Goal: Information Seeking & Learning: Find specific fact

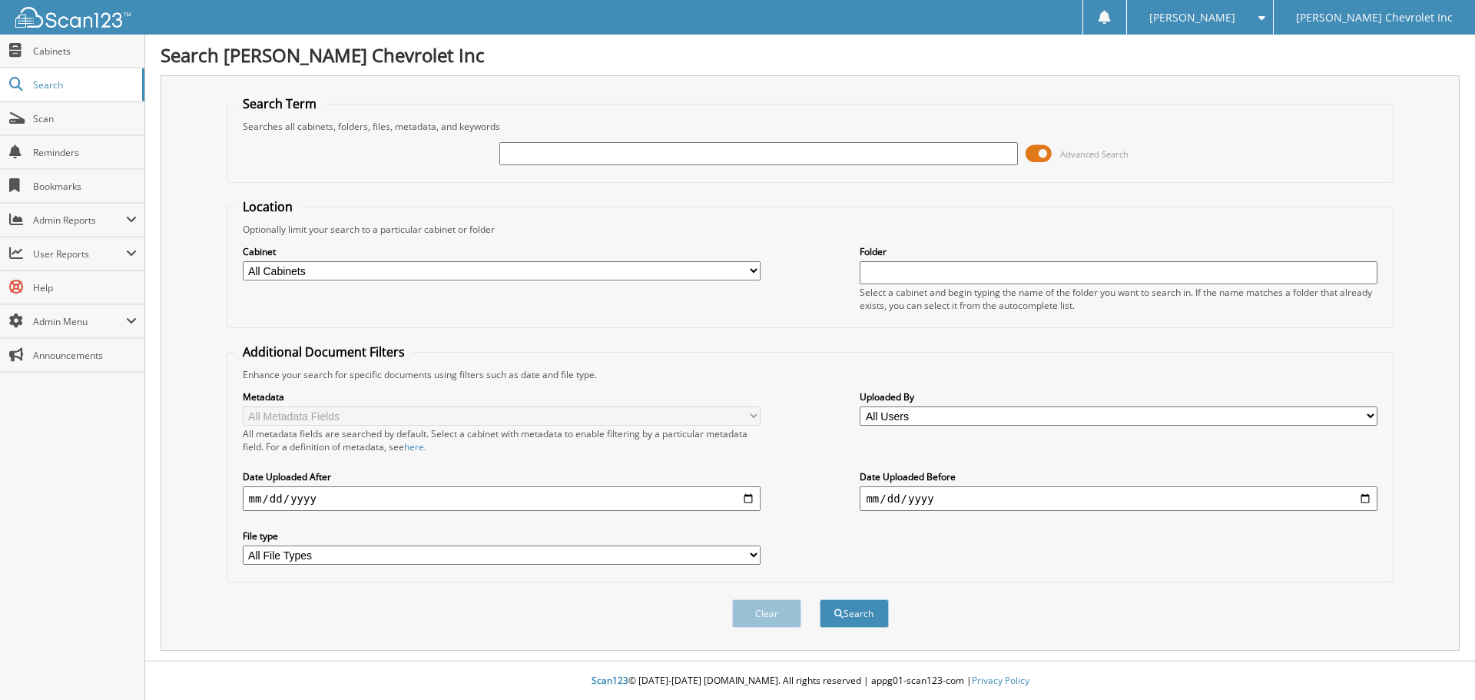
click at [689, 154] on input "text" at bounding box center [758, 153] width 518 height 23
type input "gm card"
click at [820, 599] on button "Search" at bounding box center [854, 613] width 69 height 28
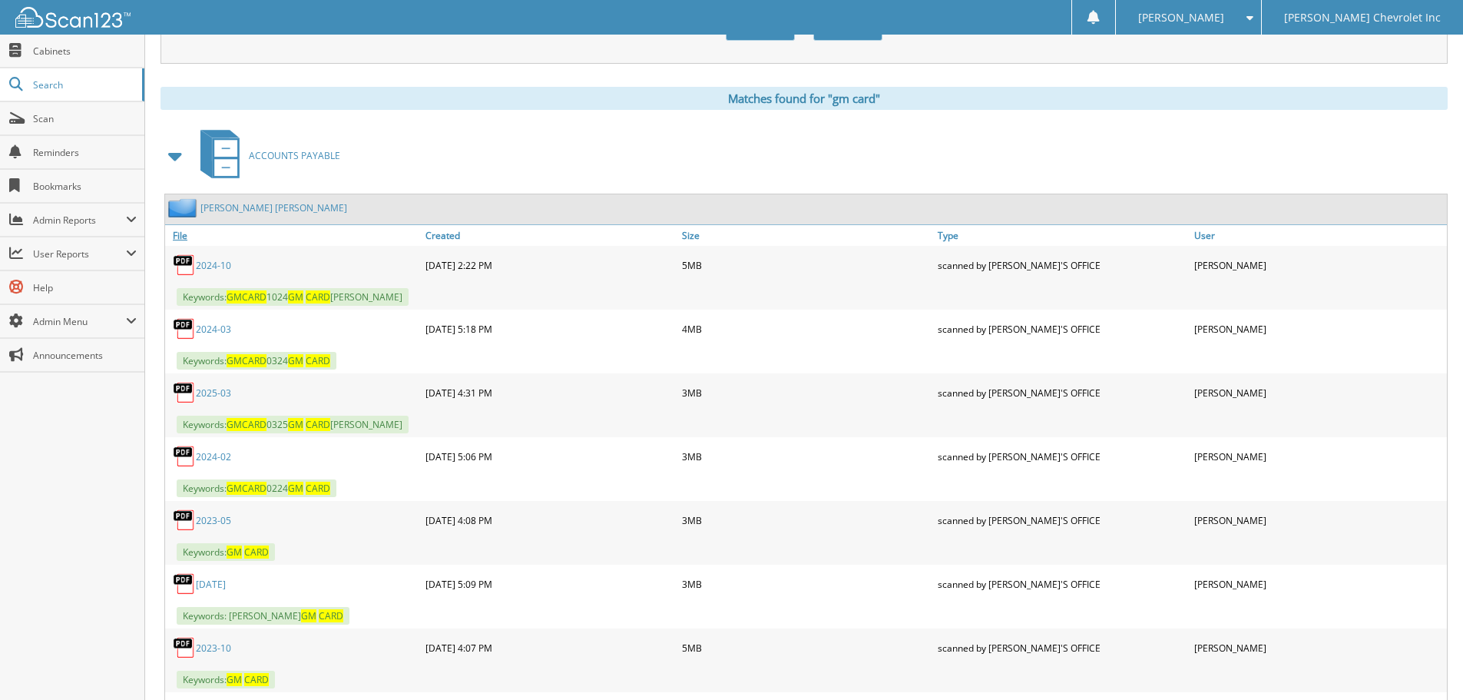
scroll to position [614, 0]
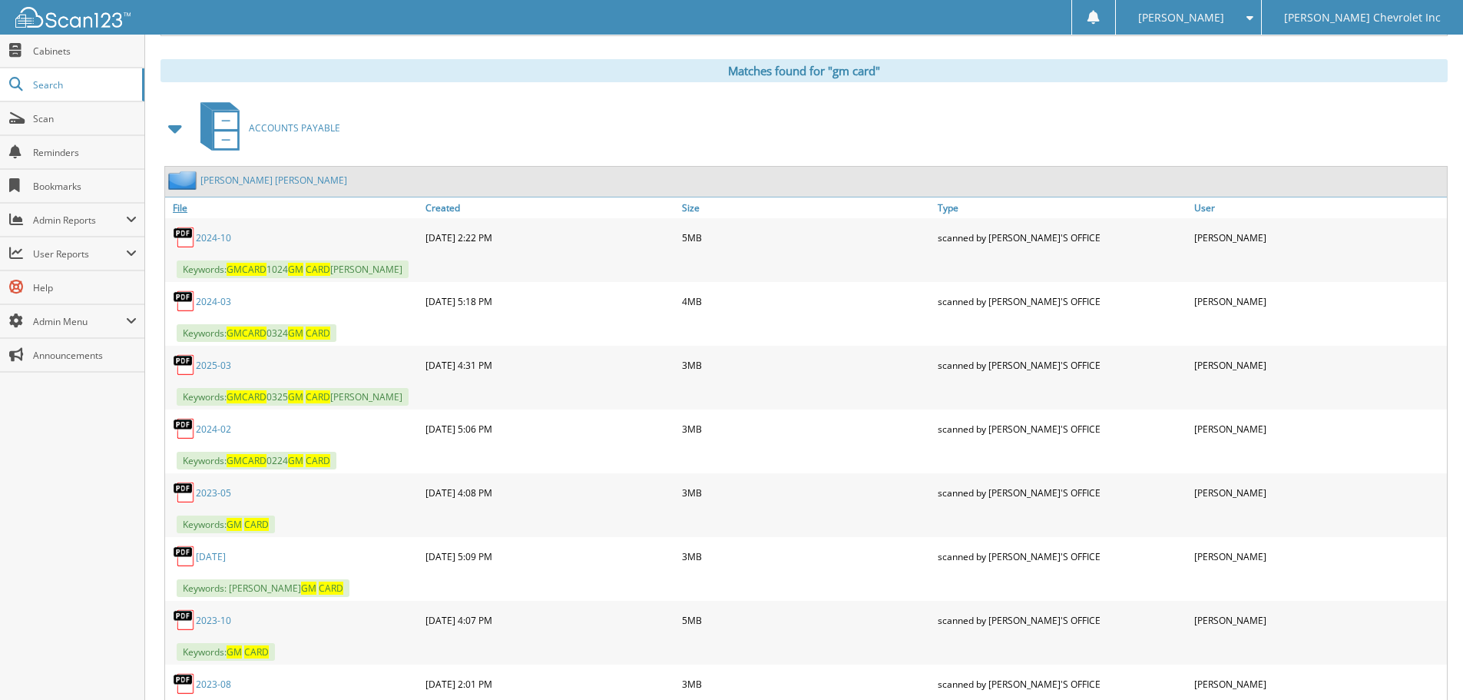
click at [184, 210] on link "File" at bounding box center [293, 207] width 257 height 21
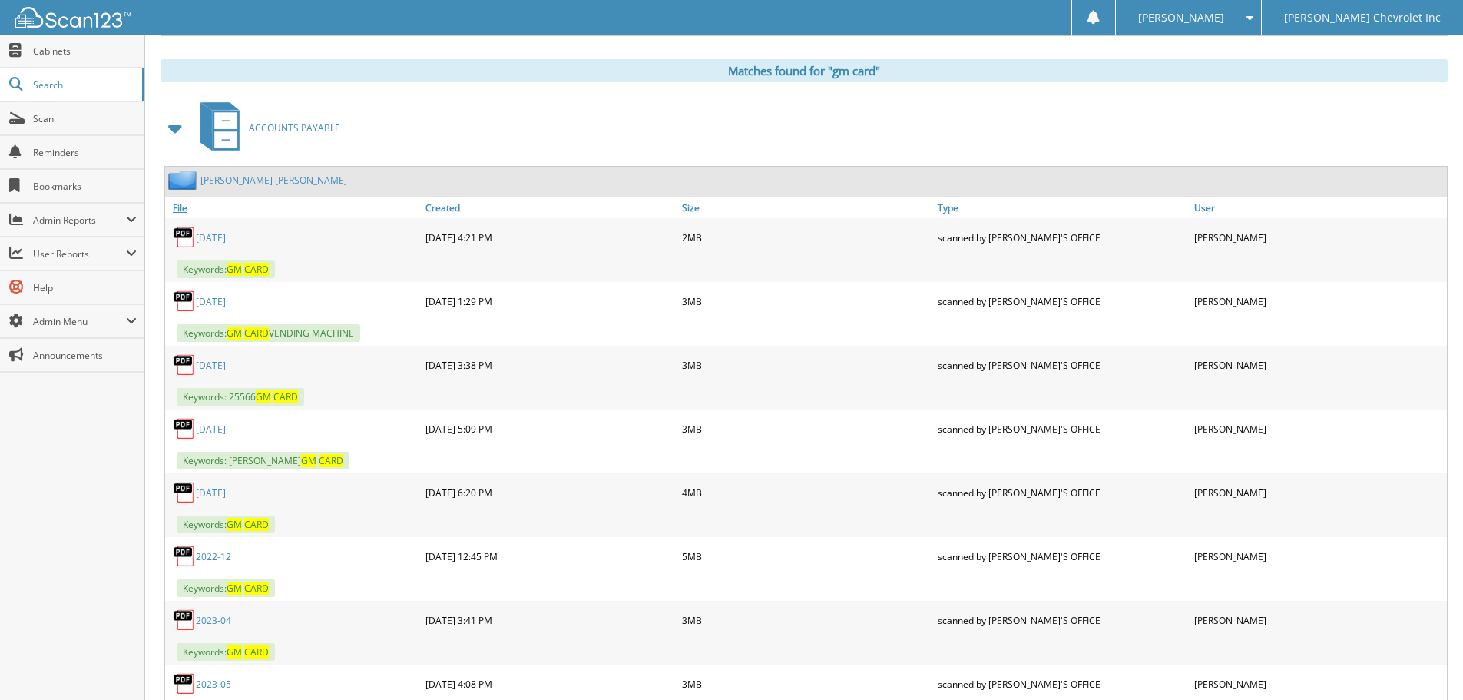
click at [184, 210] on link "File" at bounding box center [293, 207] width 257 height 21
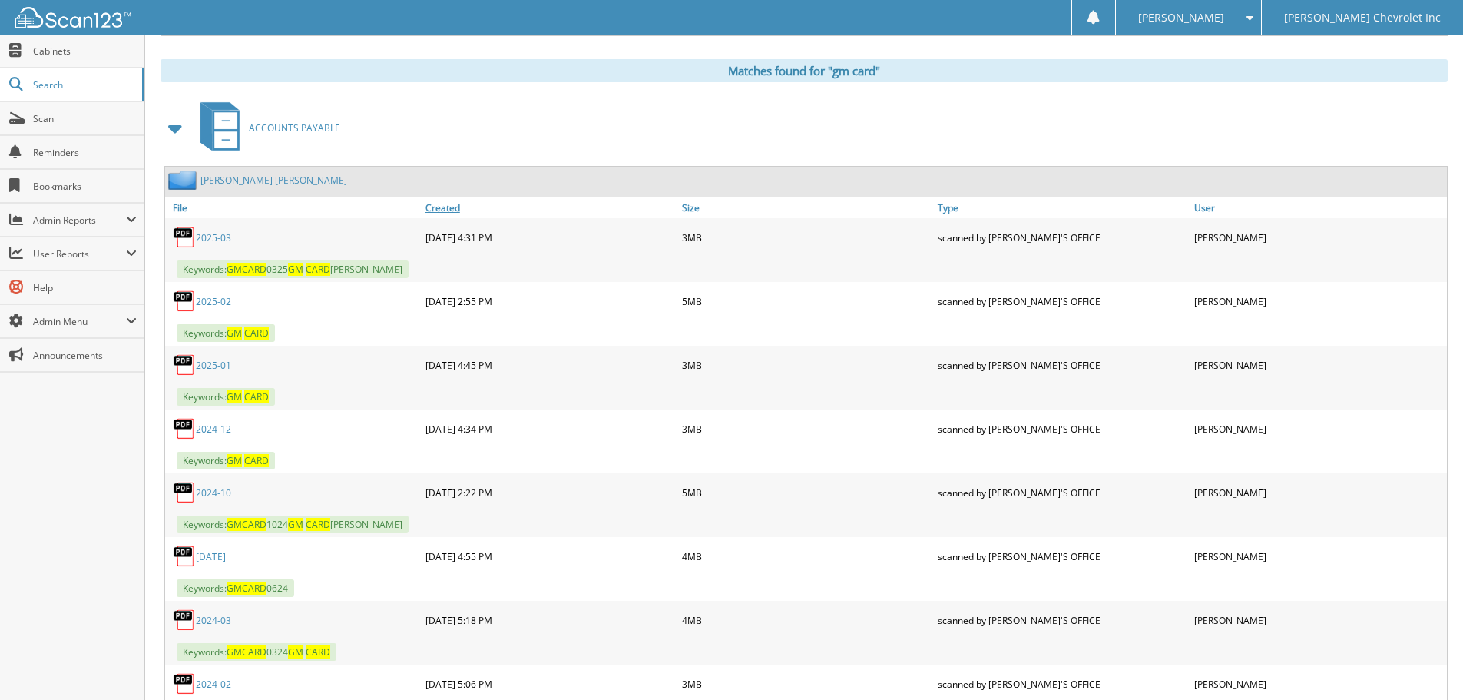
click at [442, 211] on link "Created" at bounding box center [550, 207] width 257 height 21
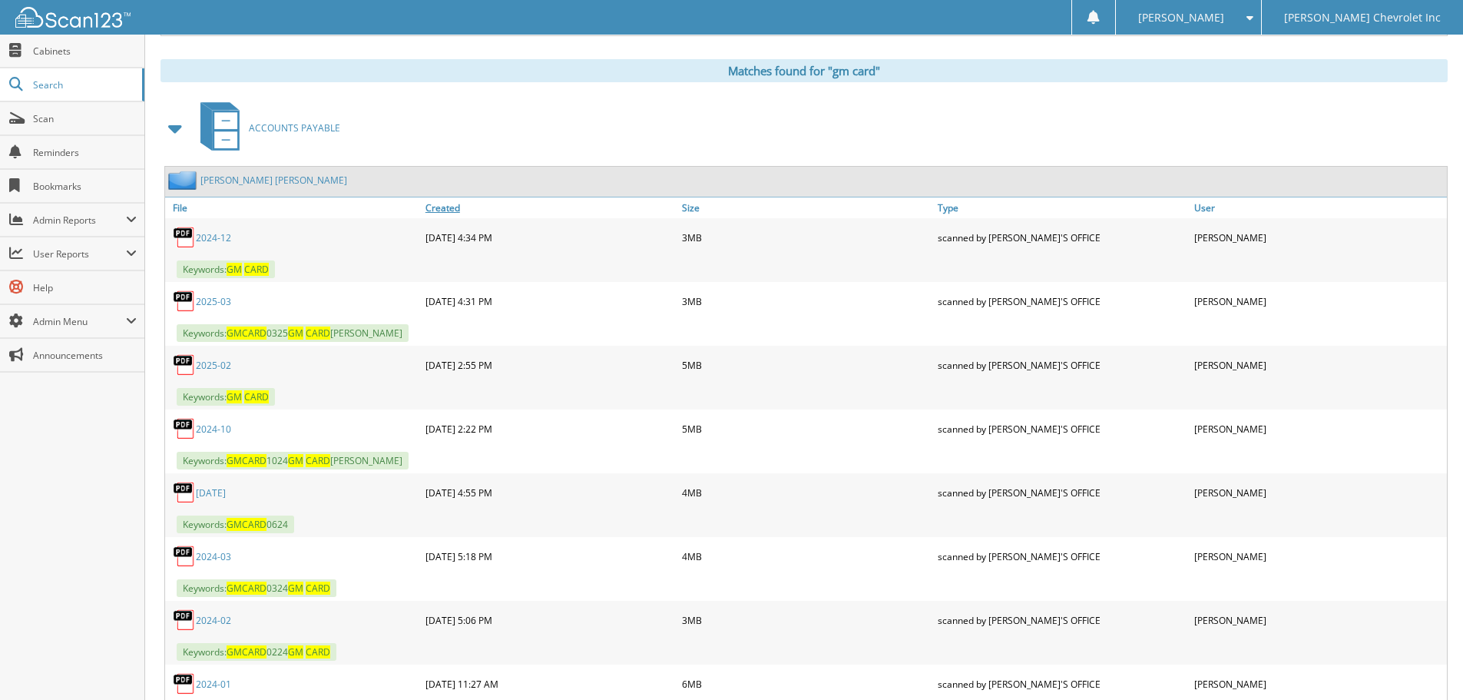
click at [442, 211] on link "Created" at bounding box center [550, 207] width 257 height 21
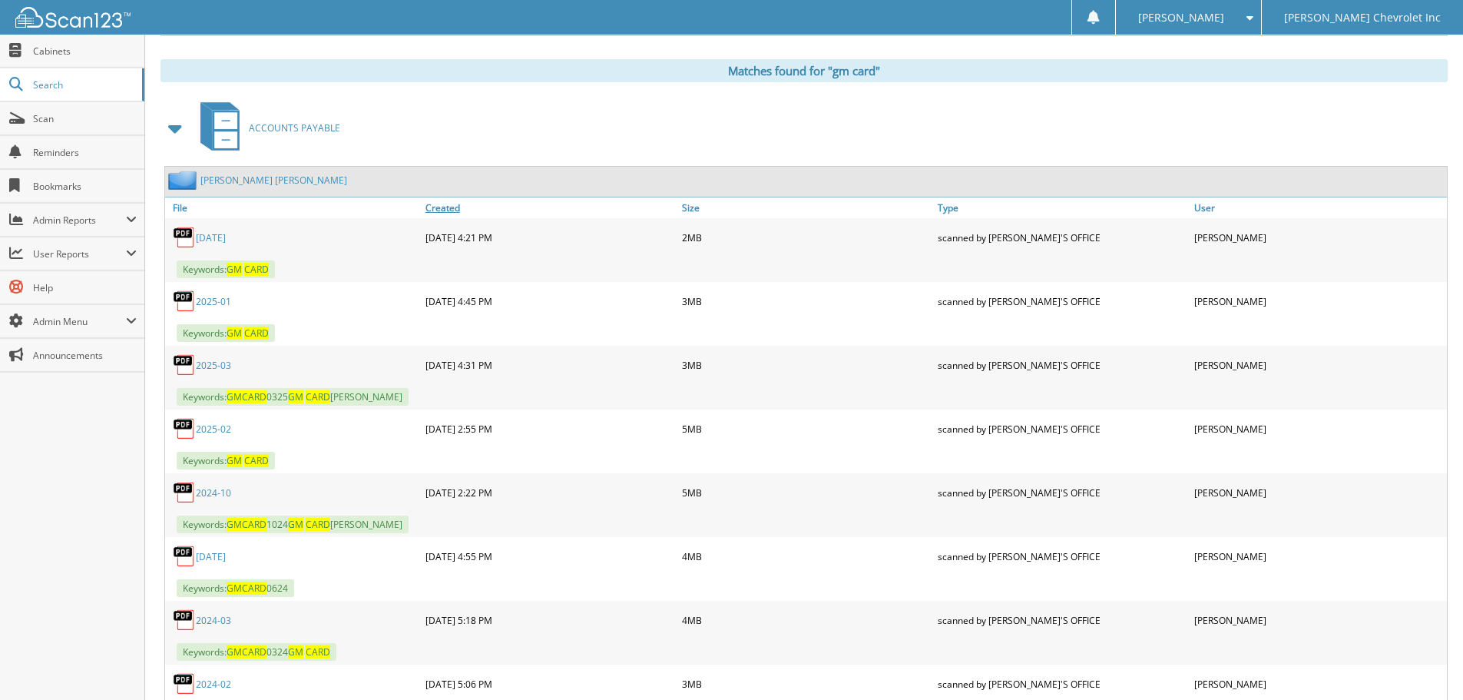
click at [442, 211] on link "Created" at bounding box center [550, 207] width 257 height 21
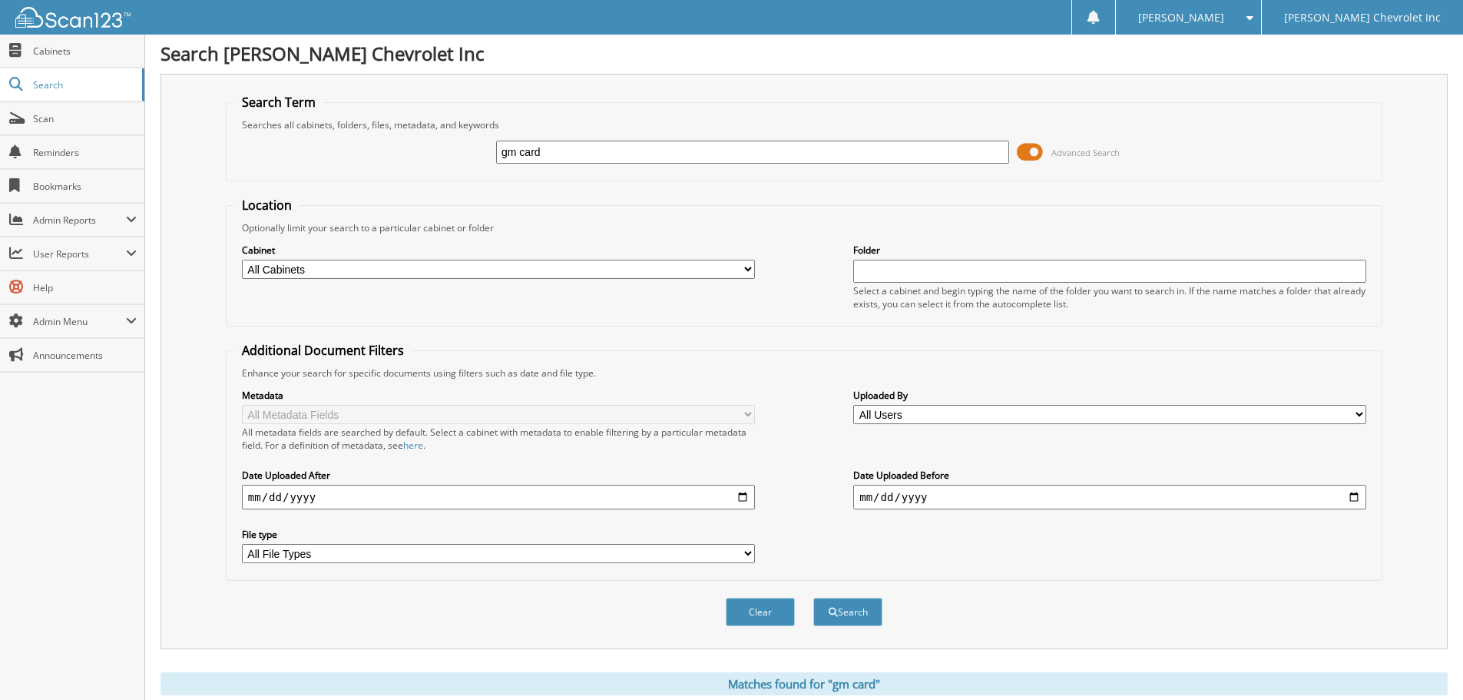
scroll to position [0, 0]
